Goal: Task Accomplishment & Management: Complete application form

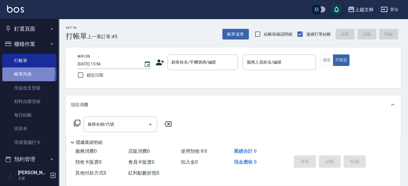
click at [24, 74] on link "帳單列表" at bounding box center [29, 74] width 54 height 14
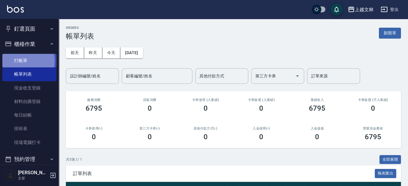
click at [16, 61] on link "打帳單" at bounding box center [29, 61] width 54 height 14
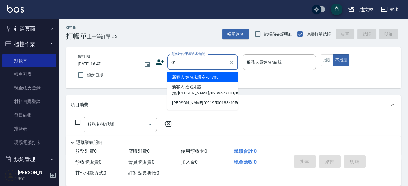
type input "新客人 姓名未設定/01/null"
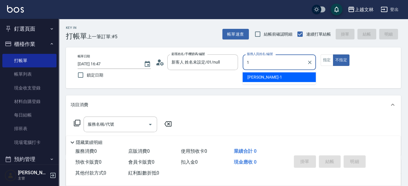
type input "1"
type button "false"
type input "FIONA-1"
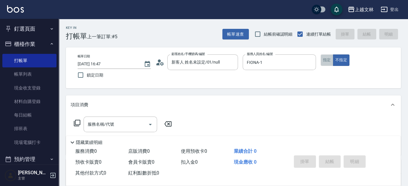
click at [328, 59] on button "指定" at bounding box center [327, 59] width 13 height 11
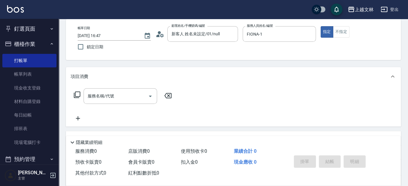
scroll to position [80, 0]
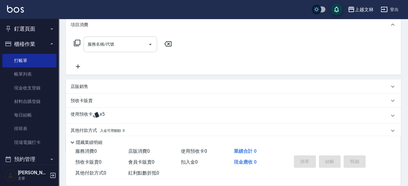
click at [144, 46] on input "服務名稱/代號" at bounding box center [115, 44] width 59 height 10
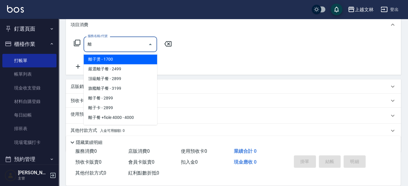
click at [139, 60] on span "離子燙 - 1700" at bounding box center [121, 59] width 74 height 10
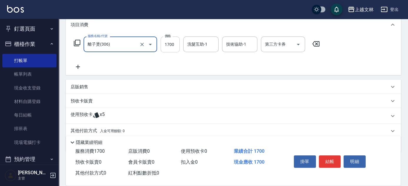
type input "離子燙(306)"
click at [169, 48] on input "1700" at bounding box center [170, 44] width 19 height 16
type input "3000"
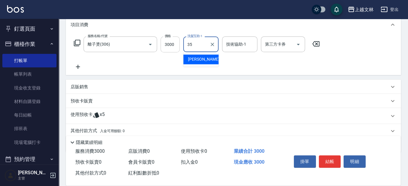
type input "[PERSON_NAME]-35"
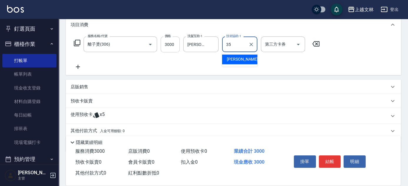
type input "[PERSON_NAME]-35"
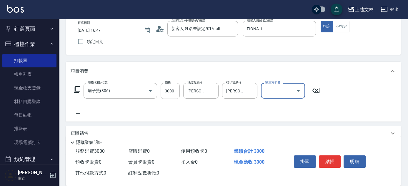
scroll to position [0, 0]
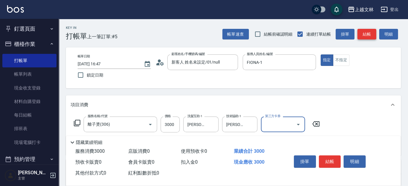
click at [369, 33] on button "結帳" at bounding box center [366, 34] width 19 height 11
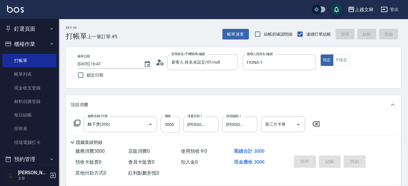
type input "[DATE] 17:03"
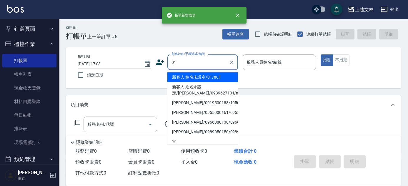
type input "新客人 姓名未設定/01/null"
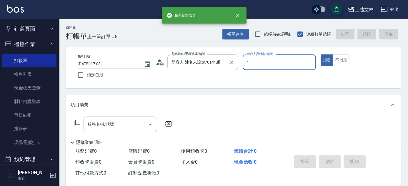
type input "1"
type button "true"
type input "FIONA-1"
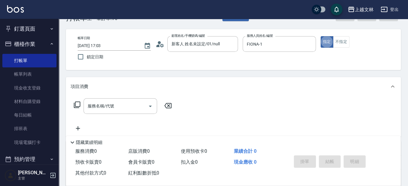
scroll to position [53, 0]
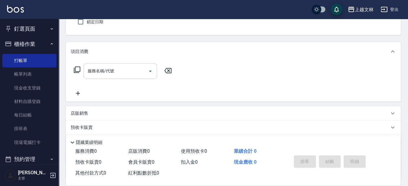
click at [123, 77] on div "服務名稱/代號" at bounding box center [121, 71] width 74 height 16
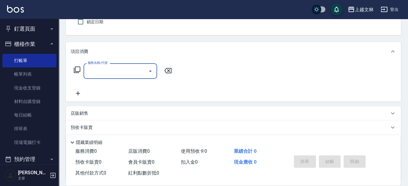
click at [105, 70] on input "服務名稱/代號" at bounding box center [115, 71] width 59 height 10
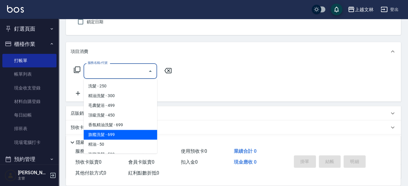
click at [108, 136] on span "旗艦洗髮 - 699" at bounding box center [121, 135] width 74 height 10
type input "旗艦洗髮(106)"
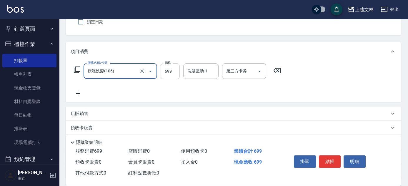
click at [166, 71] on input "699" at bounding box center [170, 71] width 19 height 16
type input "950"
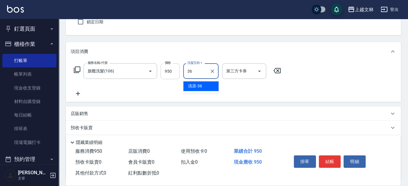
type input "清原-36"
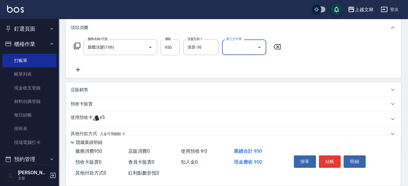
scroll to position [0, 0]
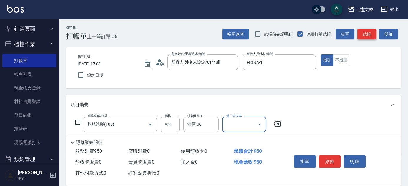
click at [371, 38] on button "結帳" at bounding box center [366, 34] width 19 height 11
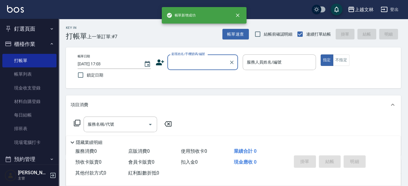
click at [190, 62] on input "顧客姓名/手機號碼/編號" at bounding box center [198, 62] width 56 height 10
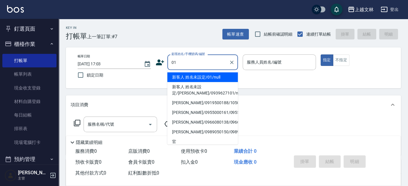
type input "新客人 姓名未設定/01/null"
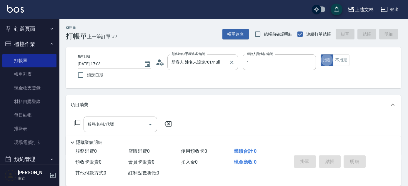
type input "FIONA-1"
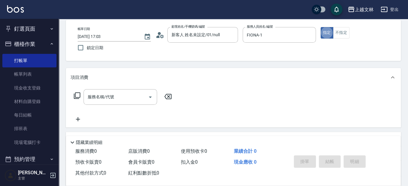
scroll to position [80, 0]
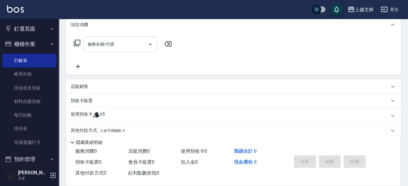
click at [109, 45] on div "服務名稱/代號 服務名稱/代號" at bounding box center [121, 44] width 74 height 16
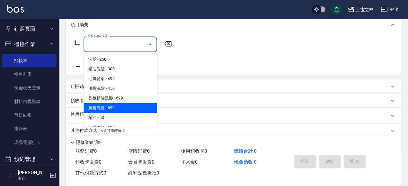
click at [118, 109] on span "旗艦洗髮 - 699" at bounding box center [121, 108] width 74 height 10
type input "旗艦洗髮(106)"
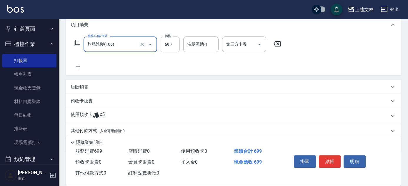
click at [170, 43] on input "699" at bounding box center [170, 44] width 19 height 16
type input "900"
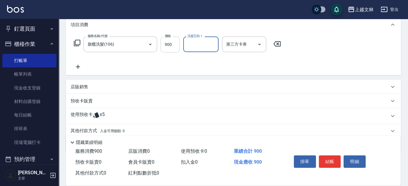
type input "3"
type input "[PERSON_NAME]-28"
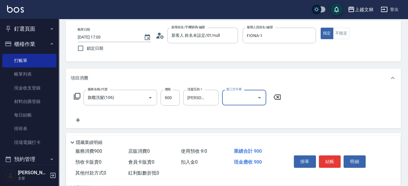
scroll to position [0, 0]
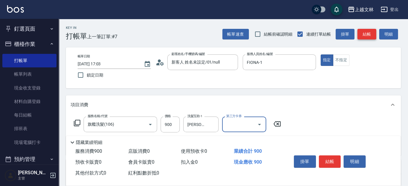
click at [368, 37] on button "結帳" at bounding box center [366, 34] width 19 height 11
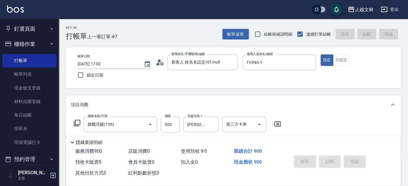
type input "[DATE] 17:04"
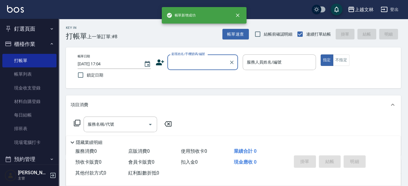
click at [208, 64] on input "顧客姓名/手機號碼/編號" at bounding box center [198, 62] width 56 height 10
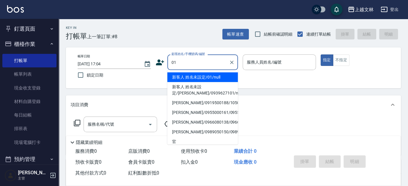
type input "新客人 姓名未設定/01/null"
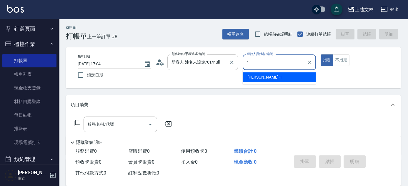
type input "FIONA-1"
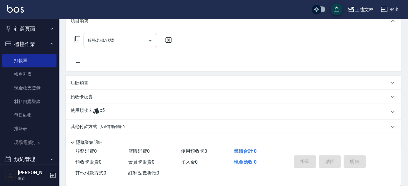
scroll to position [75, 0]
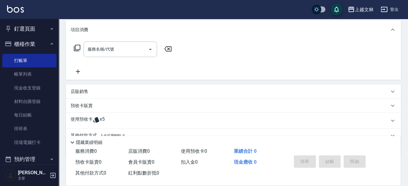
click at [77, 70] on icon at bounding box center [78, 71] width 15 height 7
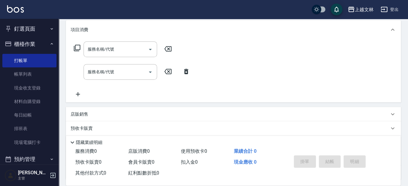
click at [79, 93] on icon at bounding box center [78, 94] width 15 height 7
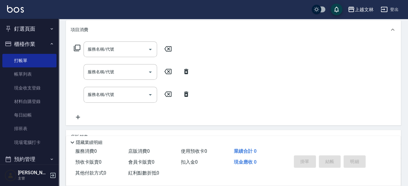
drag, startPoint x: 81, startPoint y: 112, endPoint x: 81, endPoint y: 116, distance: 3.6
click at [81, 114] on div "服務名稱/代號 服務名稱/代號 服務名稱/代號 服務名稱/代號 服務名稱/代號 服務名稱/代號" at bounding box center [132, 80] width 123 height 79
click at [81, 116] on icon at bounding box center [78, 117] width 15 height 7
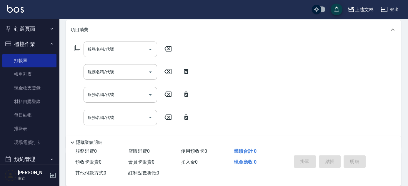
click at [97, 55] on div "服務名稱/代號" at bounding box center [121, 49] width 74 height 16
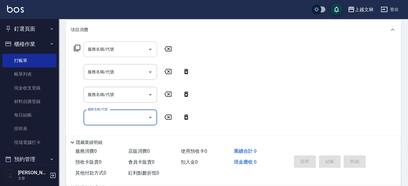
click at [96, 47] on div "服務名稱/代號 服務名稱/代號" at bounding box center [121, 49] width 74 height 16
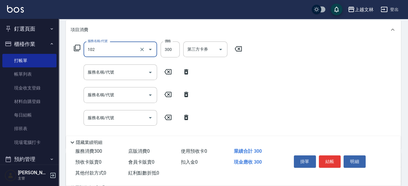
type input "精油洗髮(102)"
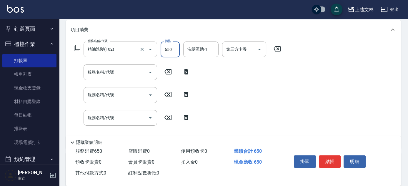
type input "650"
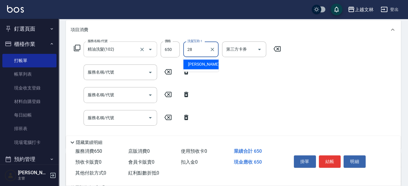
type input "[PERSON_NAME]-28"
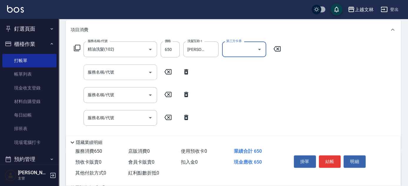
click at [99, 69] on input "服務名稱/代號" at bounding box center [115, 72] width 59 height 10
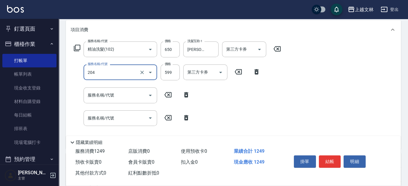
type input "A級洗+剪(204)"
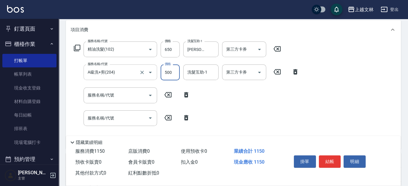
type input "500"
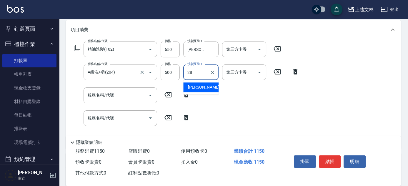
type input "[PERSON_NAME]-28"
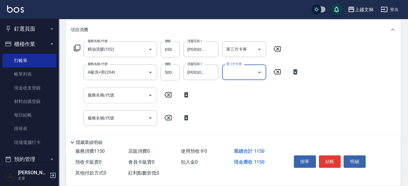
click at [127, 97] on input "服務名稱/代號" at bounding box center [115, 95] width 59 height 10
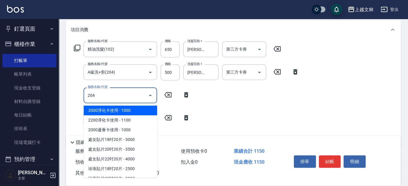
type input "A級洗+剪(204)"
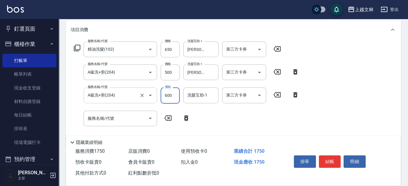
type input "600"
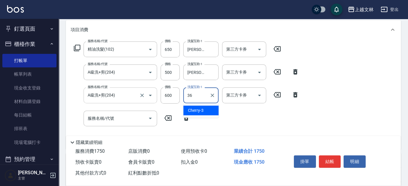
type input "清原-36"
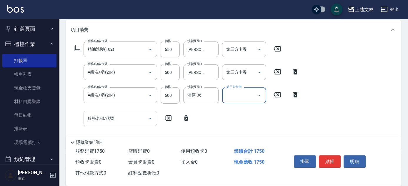
click at [125, 119] on input "服務名稱/代號" at bounding box center [115, 118] width 59 height 10
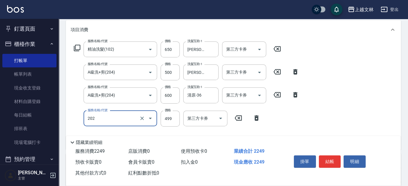
type input "A級單剪(202)"
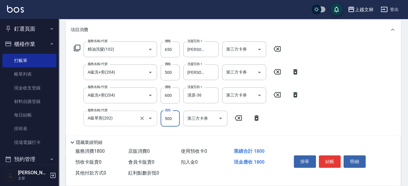
type input "500"
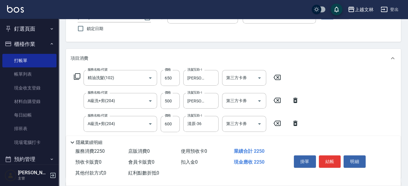
scroll to position [0, 0]
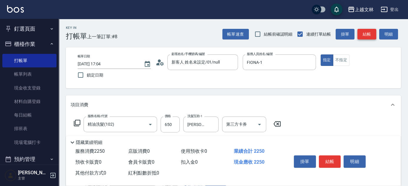
click at [366, 39] on button "結帳" at bounding box center [366, 34] width 19 height 11
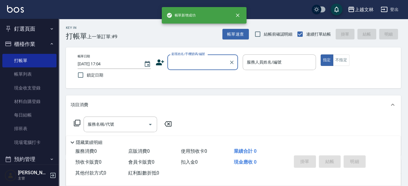
click at [211, 59] on input "顧客姓名/手機號碼/編號" at bounding box center [198, 62] width 56 height 10
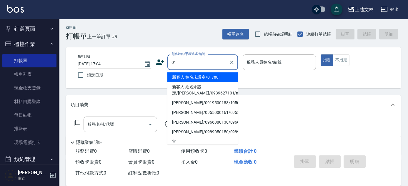
type input "新客人 姓名未設定/01/null"
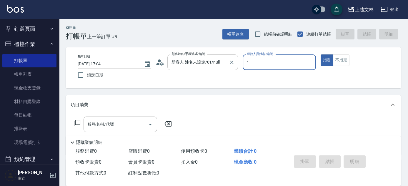
type input "FIONA-1"
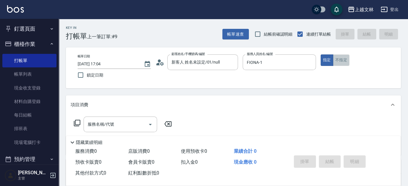
click at [340, 60] on button "不指定" at bounding box center [341, 59] width 16 height 11
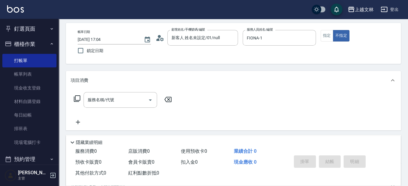
scroll to position [53, 0]
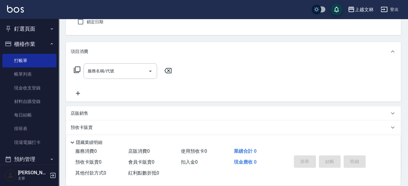
click at [81, 92] on icon at bounding box center [78, 93] width 15 height 7
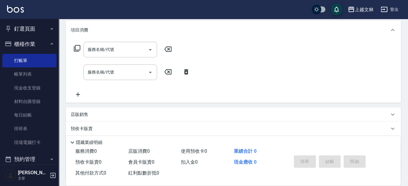
scroll to position [80, 0]
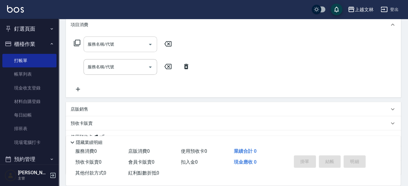
click at [100, 45] on input "服務名稱/代號" at bounding box center [115, 44] width 59 height 10
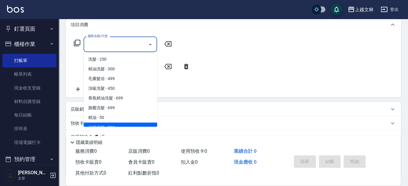
click at [110, 124] on span "海鹽洗髮 - 599" at bounding box center [121, 127] width 74 height 10
type input "海鹽洗髮(110)"
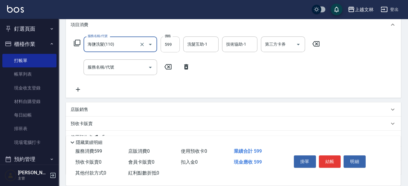
click at [167, 43] on input "599" at bounding box center [170, 44] width 19 height 16
type input "450"
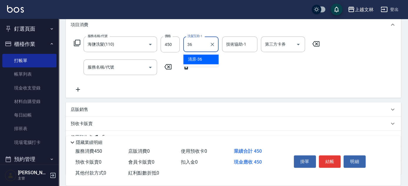
type input "清原-36"
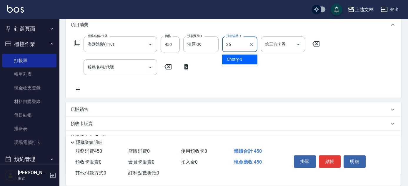
type input "清原-36"
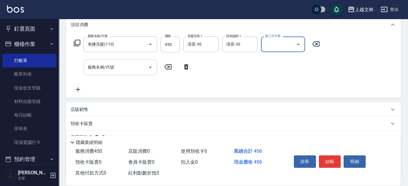
click at [115, 69] on input "服務名稱/代號" at bounding box center [115, 67] width 59 height 10
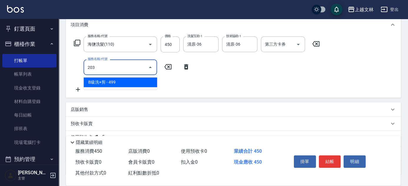
type input "B級洗+剪(203)"
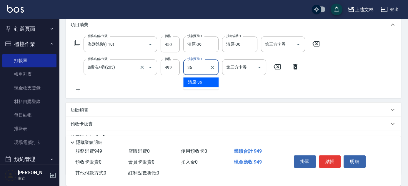
type input "清原-36"
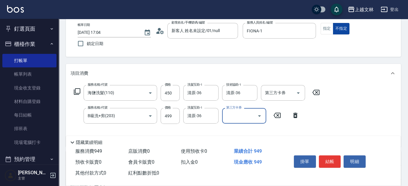
scroll to position [0, 0]
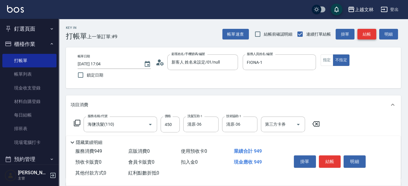
click at [368, 30] on button "結帳" at bounding box center [366, 34] width 19 height 11
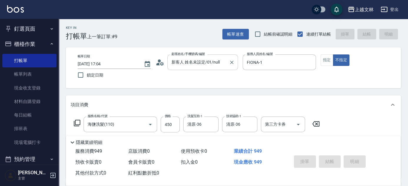
type input "[DATE] 17:05"
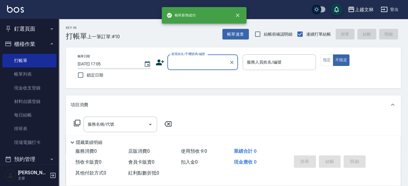
click at [213, 66] on input "顧客姓名/手機號碼/編號" at bounding box center [198, 62] width 56 height 10
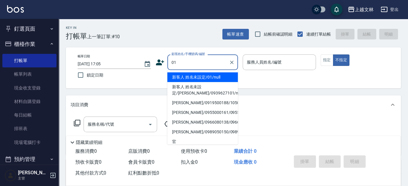
type input "新客人 姓名未設定/01/null"
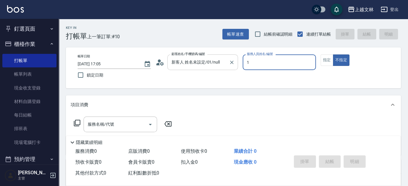
type input "FIONA-1"
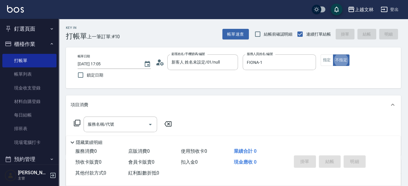
scroll to position [80, 0]
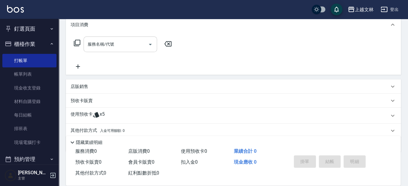
click at [107, 41] on div "服務名稱/代號 服務名稱/代號" at bounding box center [121, 44] width 74 height 16
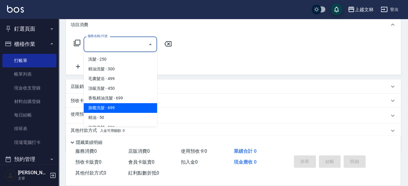
click at [118, 110] on span "旗艦洗髮 - 699" at bounding box center [121, 108] width 74 height 10
type input "旗艦洗髮(106)"
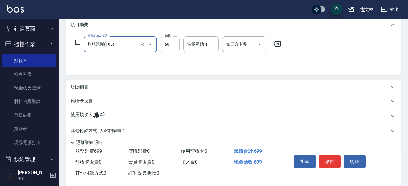
click at [166, 46] on input "699" at bounding box center [170, 44] width 19 height 16
type input "1098"
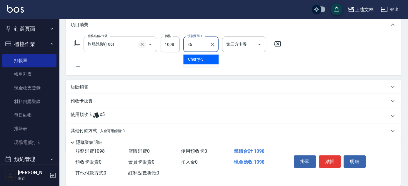
type input "清原-36"
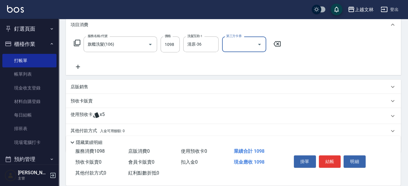
scroll to position [0, 0]
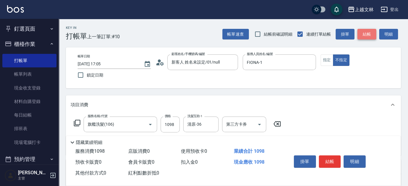
click at [374, 34] on button "結帳" at bounding box center [366, 34] width 19 height 11
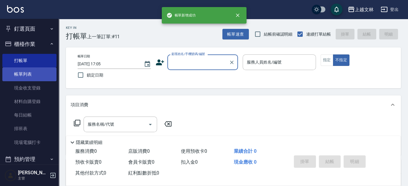
drag, startPoint x: 19, startPoint y: 74, endPoint x: 38, endPoint y: 76, distance: 18.8
click at [19, 74] on link "帳單列表" at bounding box center [29, 74] width 54 height 14
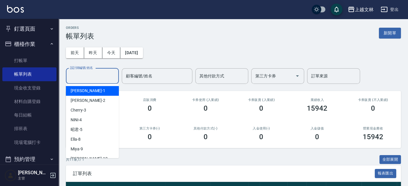
click at [106, 79] on input "設計師編號/姓名" at bounding box center [93, 76] width 48 height 10
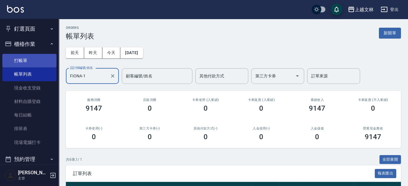
type input "FIONA-1"
click at [42, 66] on link "打帳單" at bounding box center [29, 61] width 54 height 14
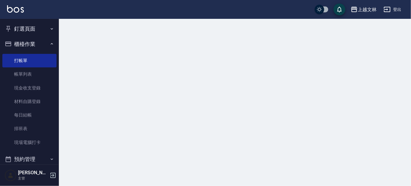
click at [34, 44] on button "櫃檯作業" at bounding box center [29, 43] width 54 height 15
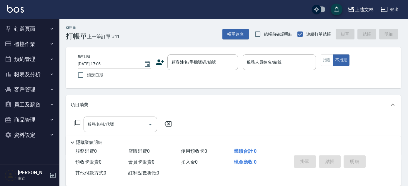
click at [29, 43] on button "櫃檯作業" at bounding box center [29, 43] width 54 height 15
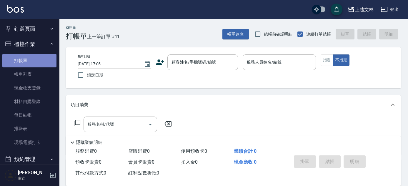
click at [37, 65] on link "打帳單" at bounding box center [29, 61] width 54 height 14
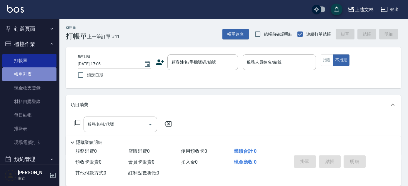
click at [34, 74] on link "帳單列表" at bounding box center [29, 74] width 54 height 14
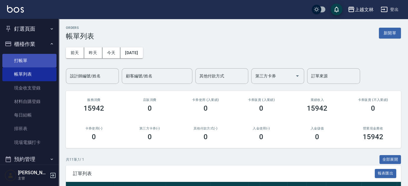
click at [12, 62] on link "打帳單" at bounding box center [29, 61] width 54 height 14
